Goal: Communication & Community: Answer question/provide support

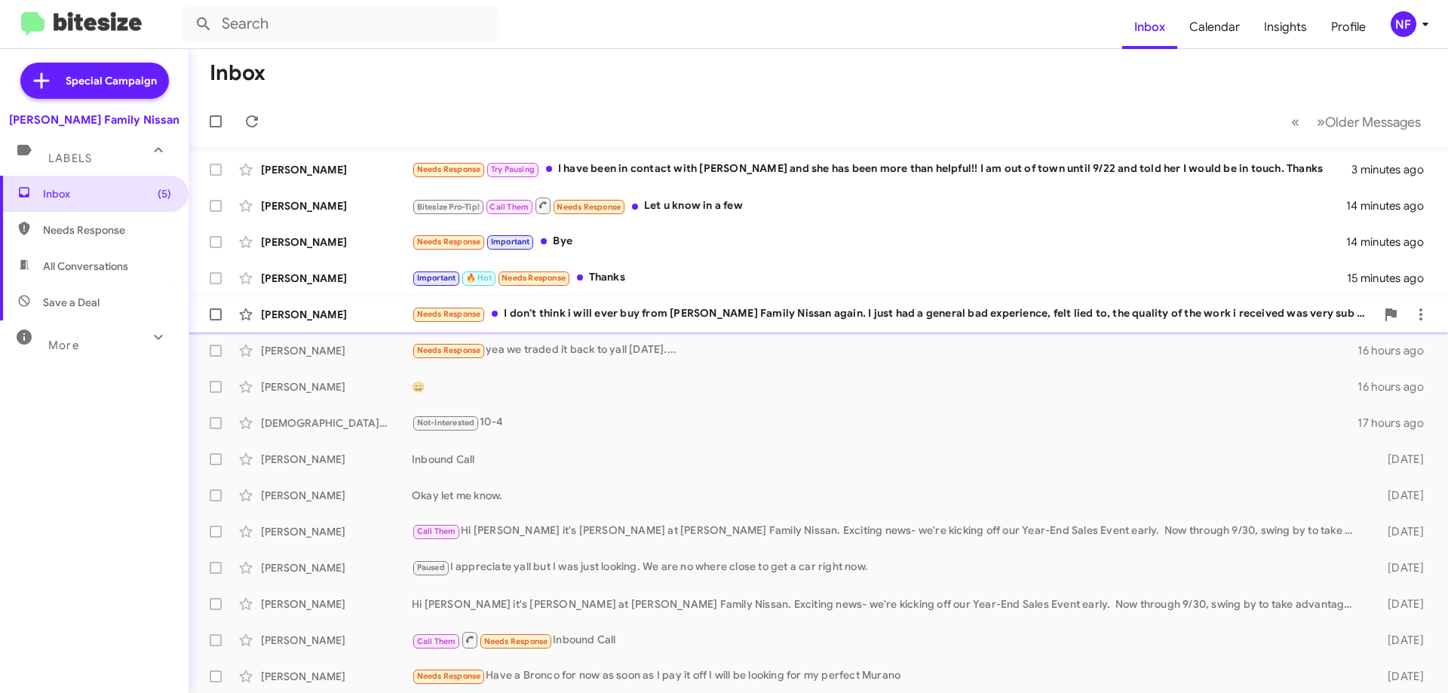
click at [680, 308] on div "Needs Response I don't think i will ever buy from [PERSON_NAME] Family Nissan a…" at bounding box center [894, 313] width 964 height 17
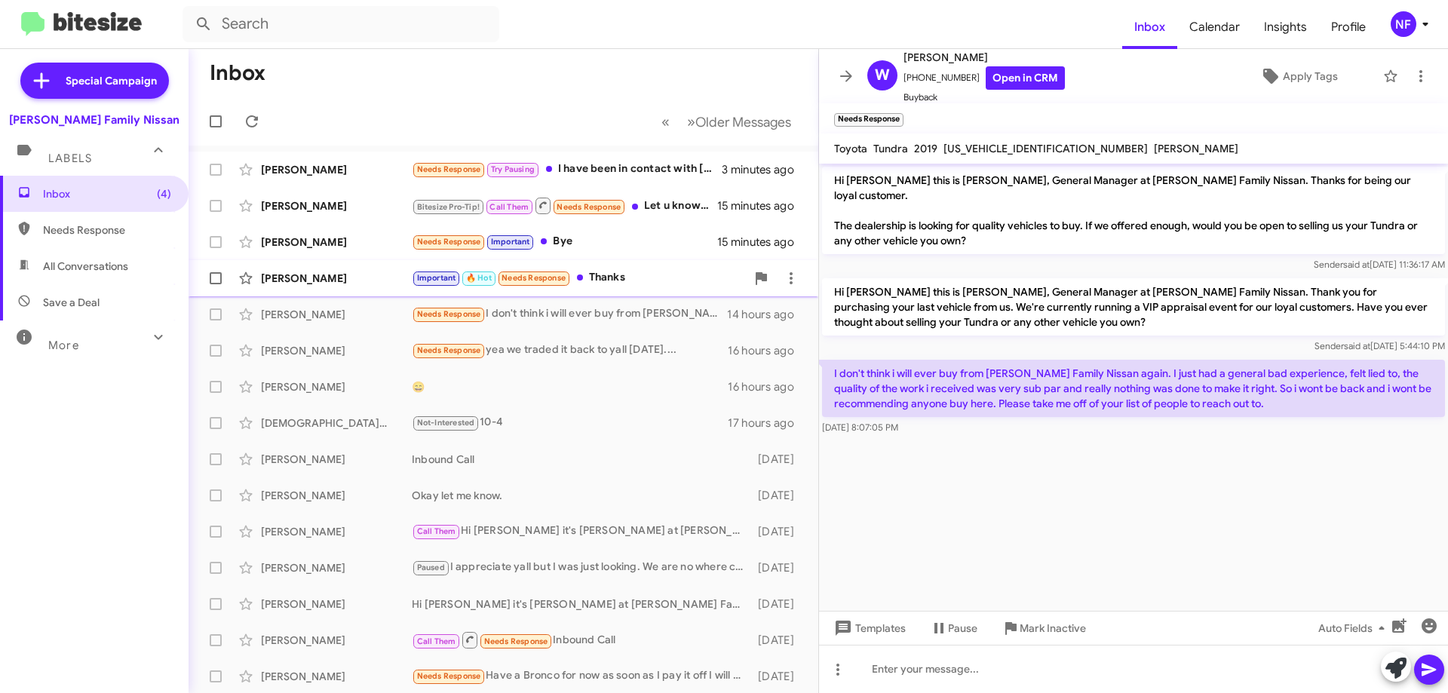
click at [611, 278] on div "Important 🔥 Hot Needs Response Thanks" at bounding box center [579, 277] width 334 height 17
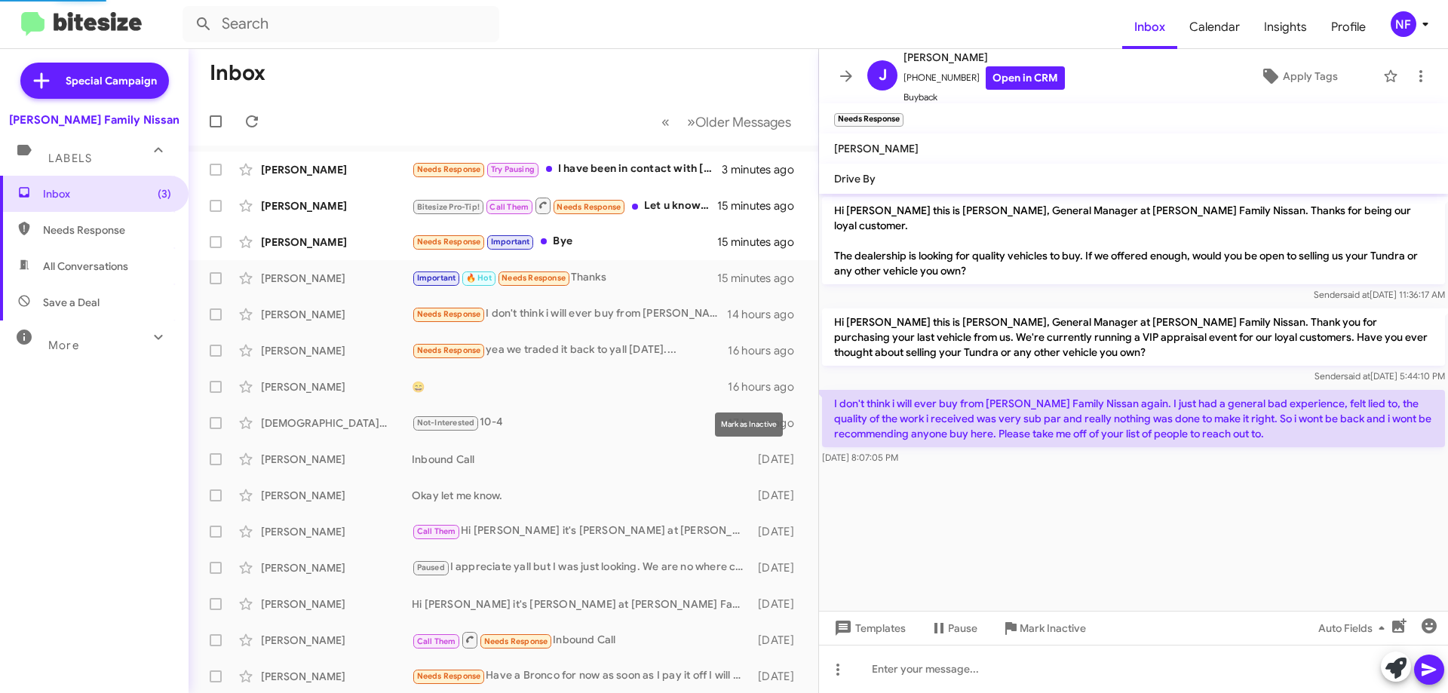
scroll to position [756, 0]
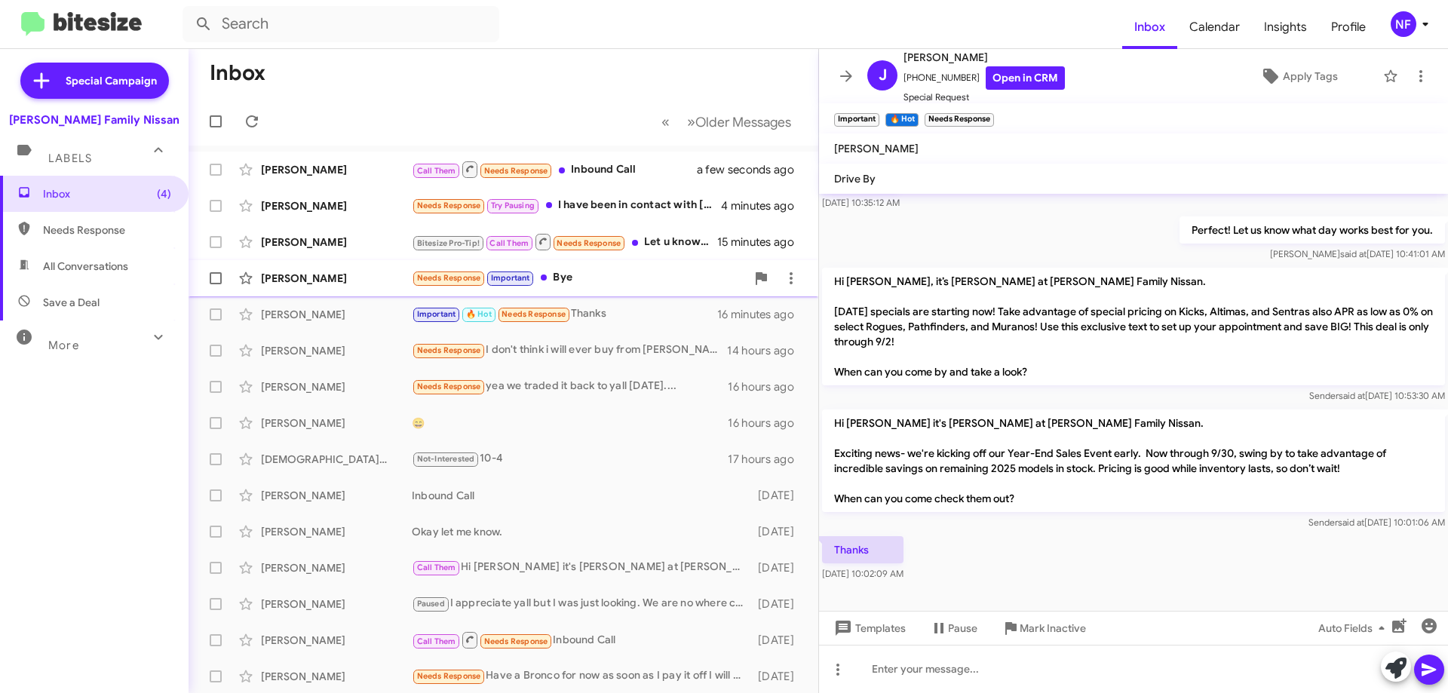
click at [636, 287] on div "[PERSON_NAME] Needs Response Important Bye 15 minutes ago" at bounding box center [504, 278] width 606 height 30
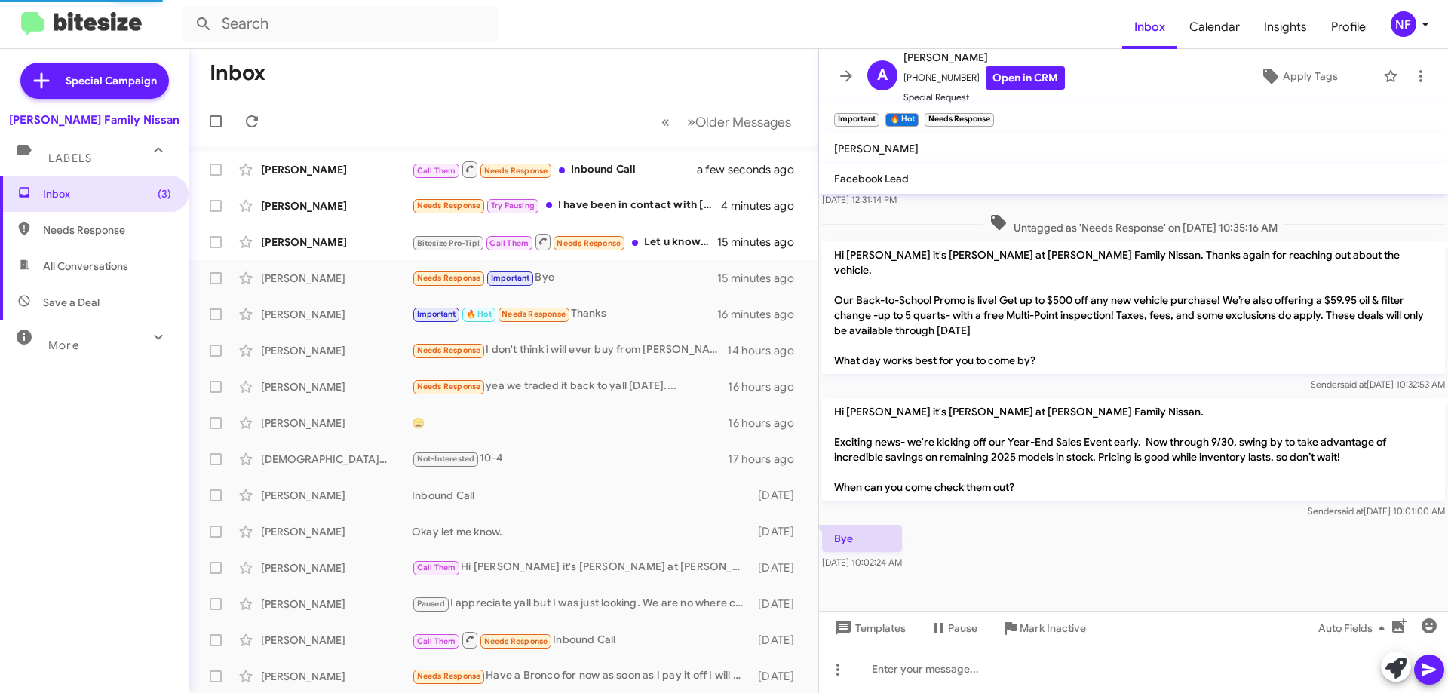
scroll to position [472, 0]
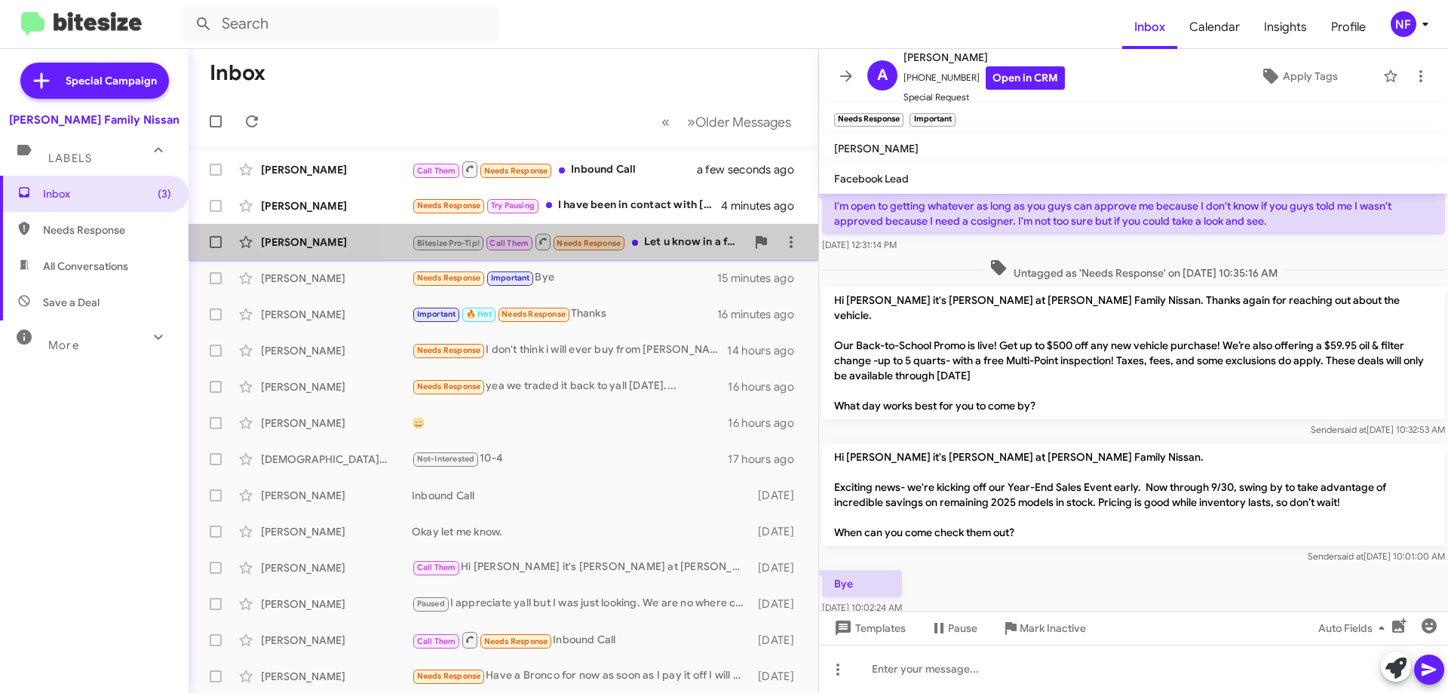
click at [690, 252] on div "[PERSON_NAME] Bitesize Pro-Tip! Call Them Needs Response Let u know in a few 15…" at bounding box center [504, 242] width 606 height 30
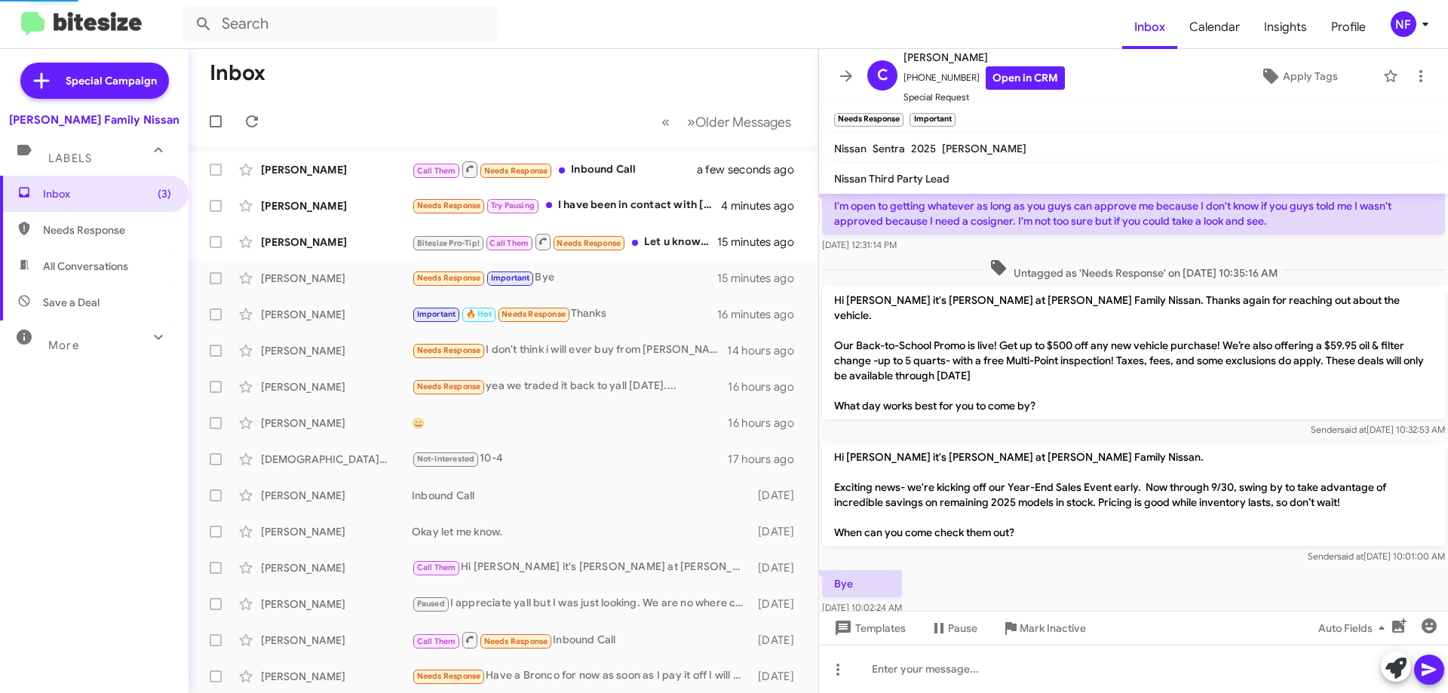
scroll to position [729, 0]
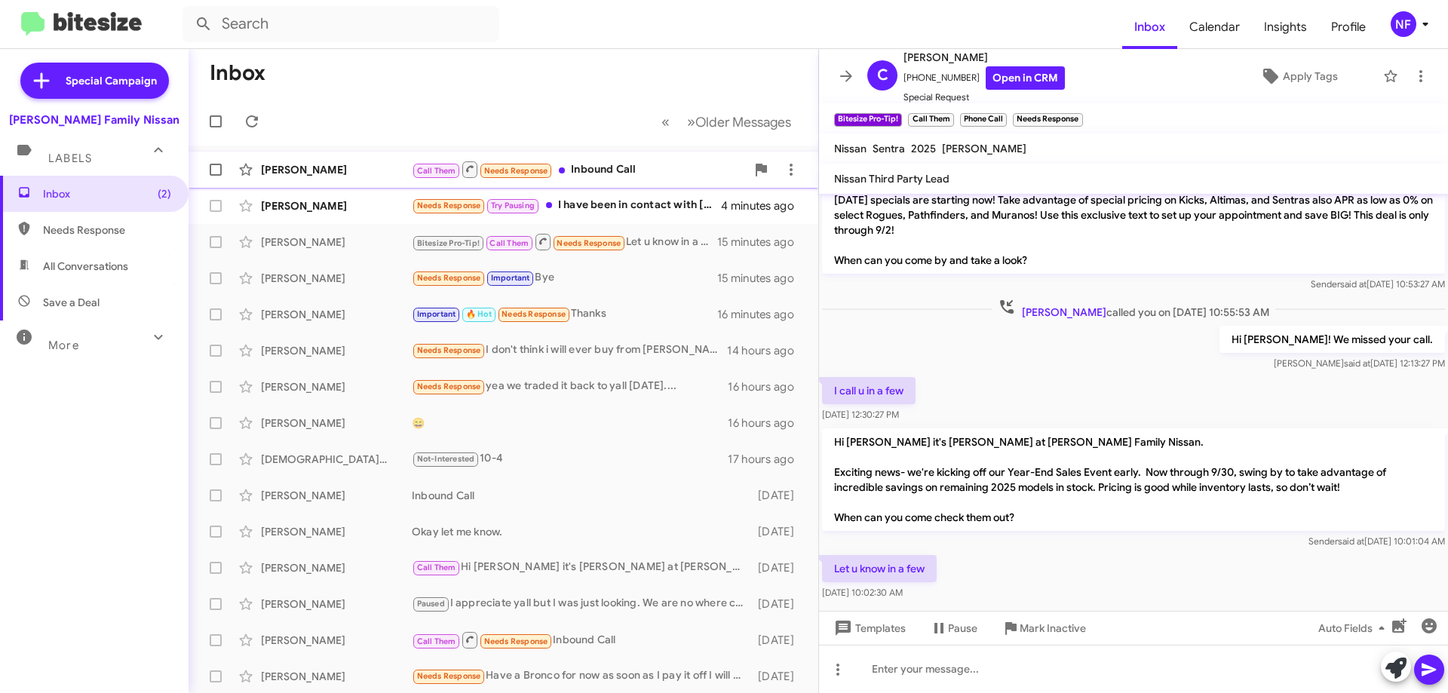
click at [612, 167] on div "Call Them Needs Response Inbound Call" at bounding box center [579, 169] width 334 height 19
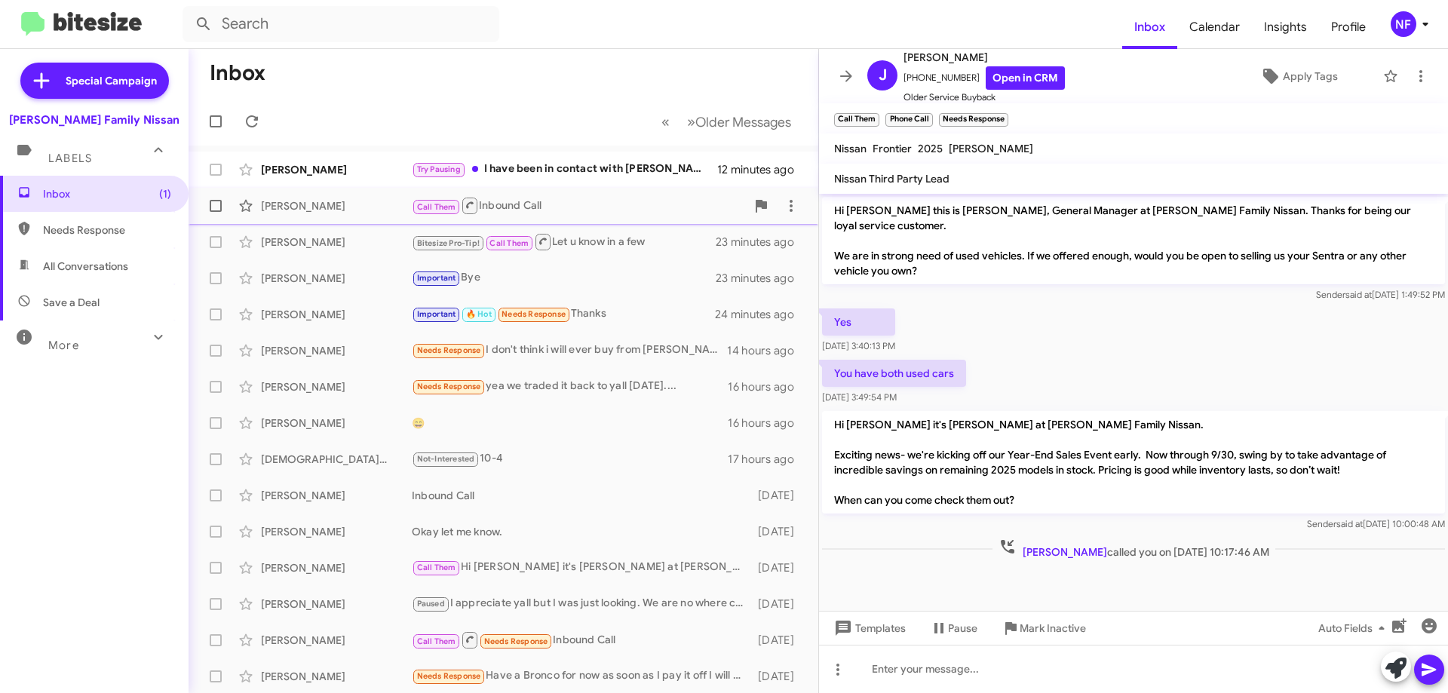
drag, startPoint x: 624, startPoint y: 175, endPoint x: 612, endPoint y: 213, distance: 40.3
click at [624, 175] on div "Try Pausing I have been in contact with [PERSON_NAME] and she has been more tha…" at bounding box center [564, 169] width 305 height 17
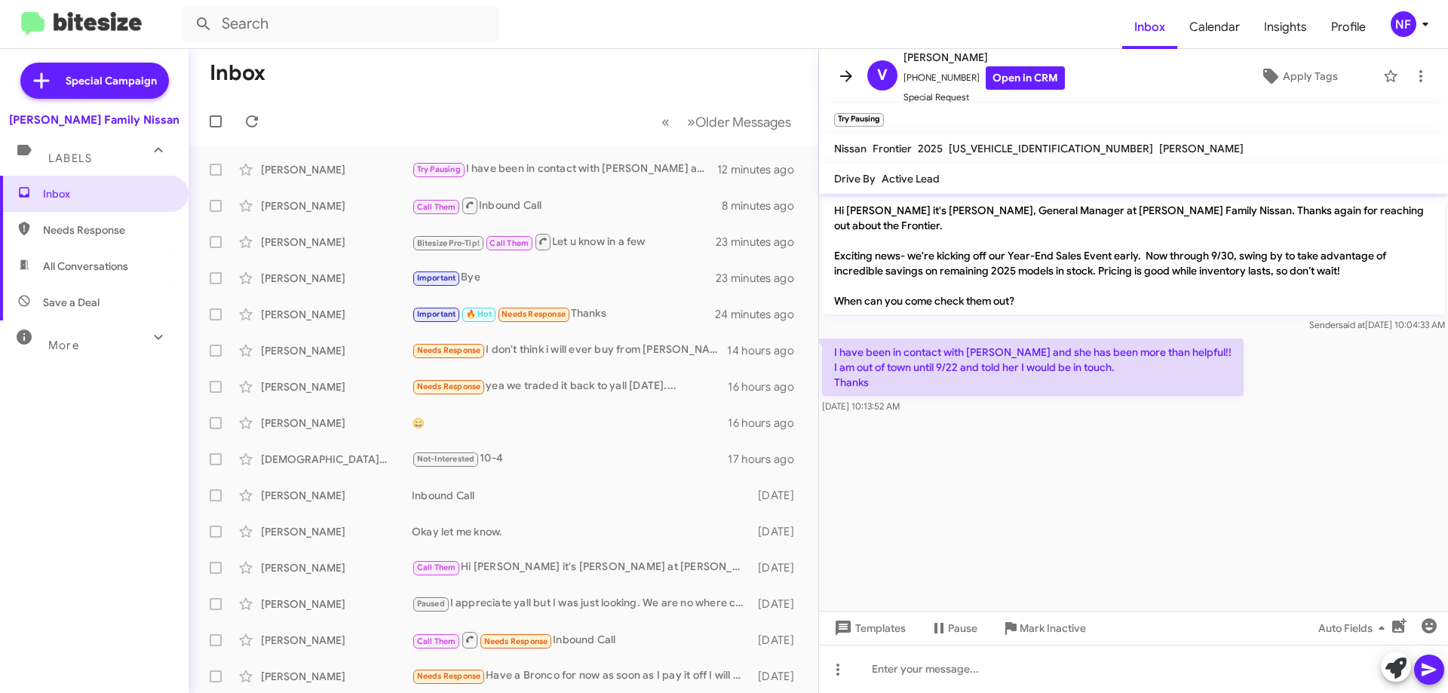
click at [842, 68] on icon at bounding box center [846, 76] width 18 height 18
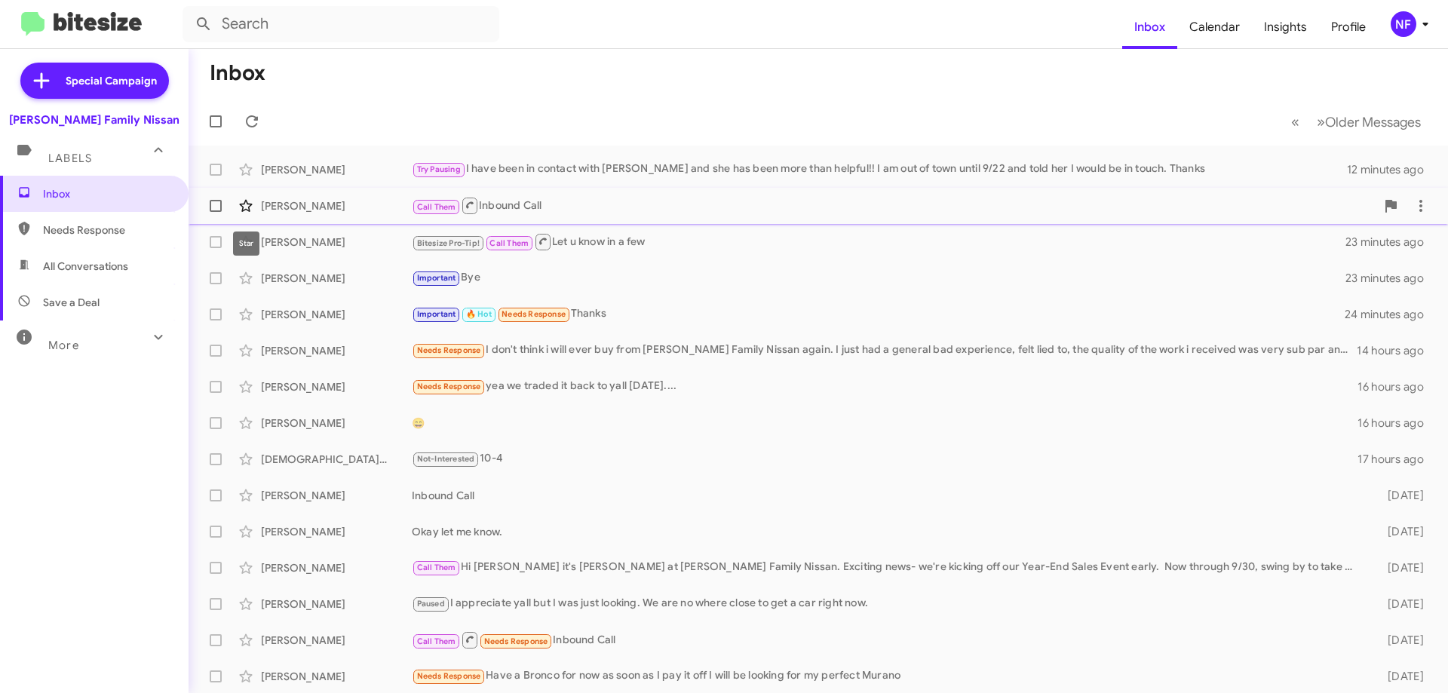
click at [248, 201] on icon at bounding box center [246, 206] width 18 height 18
click at [258, 121] on icon at bounding box center [252, 121] width 18 height 18
